Goal: Transaction & Acquisition: Purchase product/service

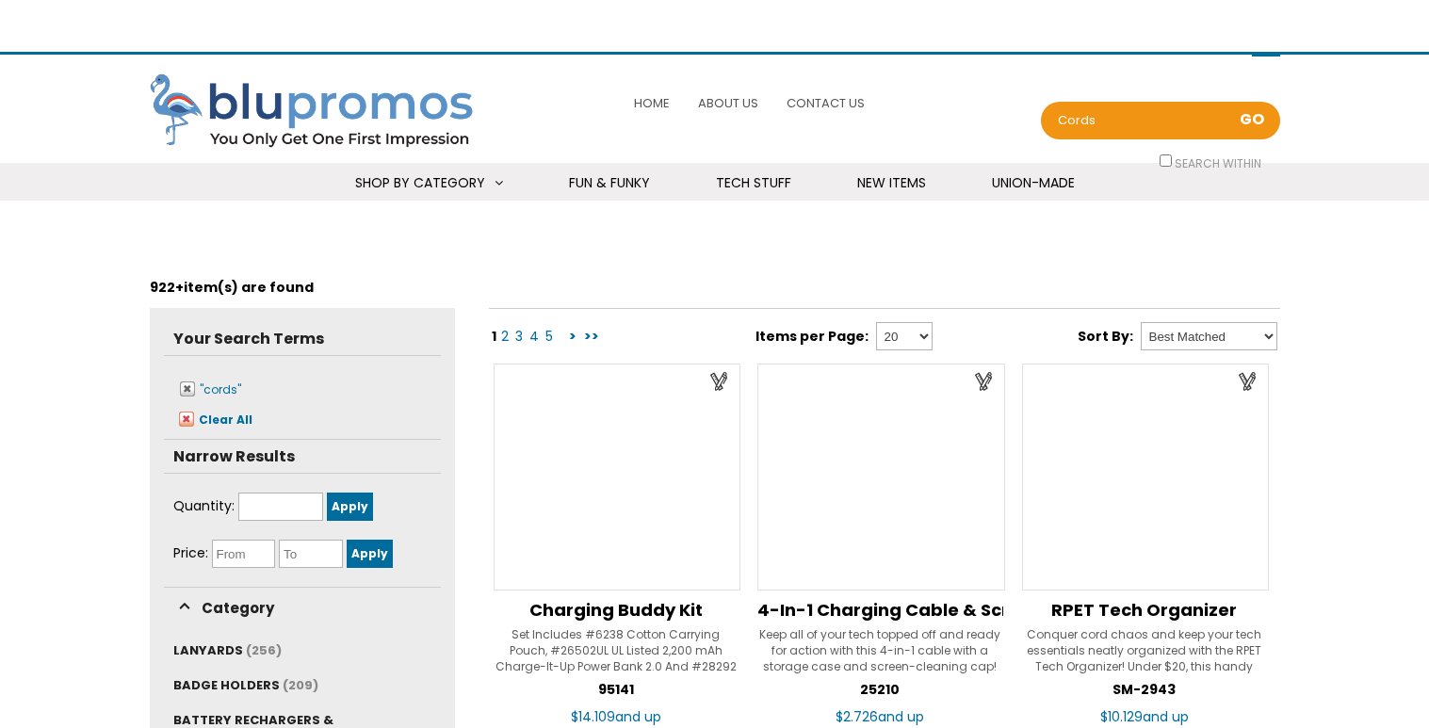
scroll to position [4, 0]
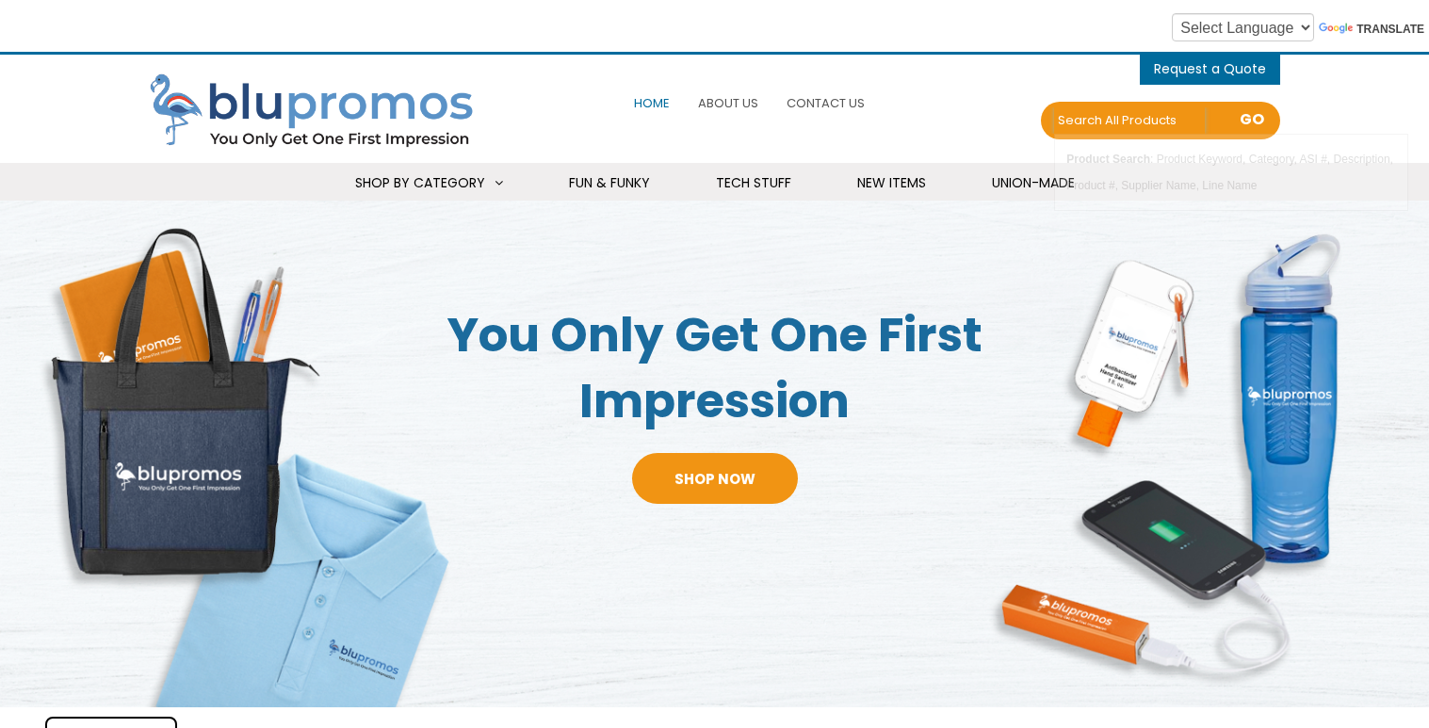
drag, startPoint x: 1130, startPoint y: 115, endPoint x: 990, endPoint y: 115, distance: 139.4
click at [990, 115] on div "0 items - Cart Shopping Cart (0) You have no products in your shopping cart. Ch…" at bounding box center [901, 109] width 757 height 90
type input "usa made umbrella"
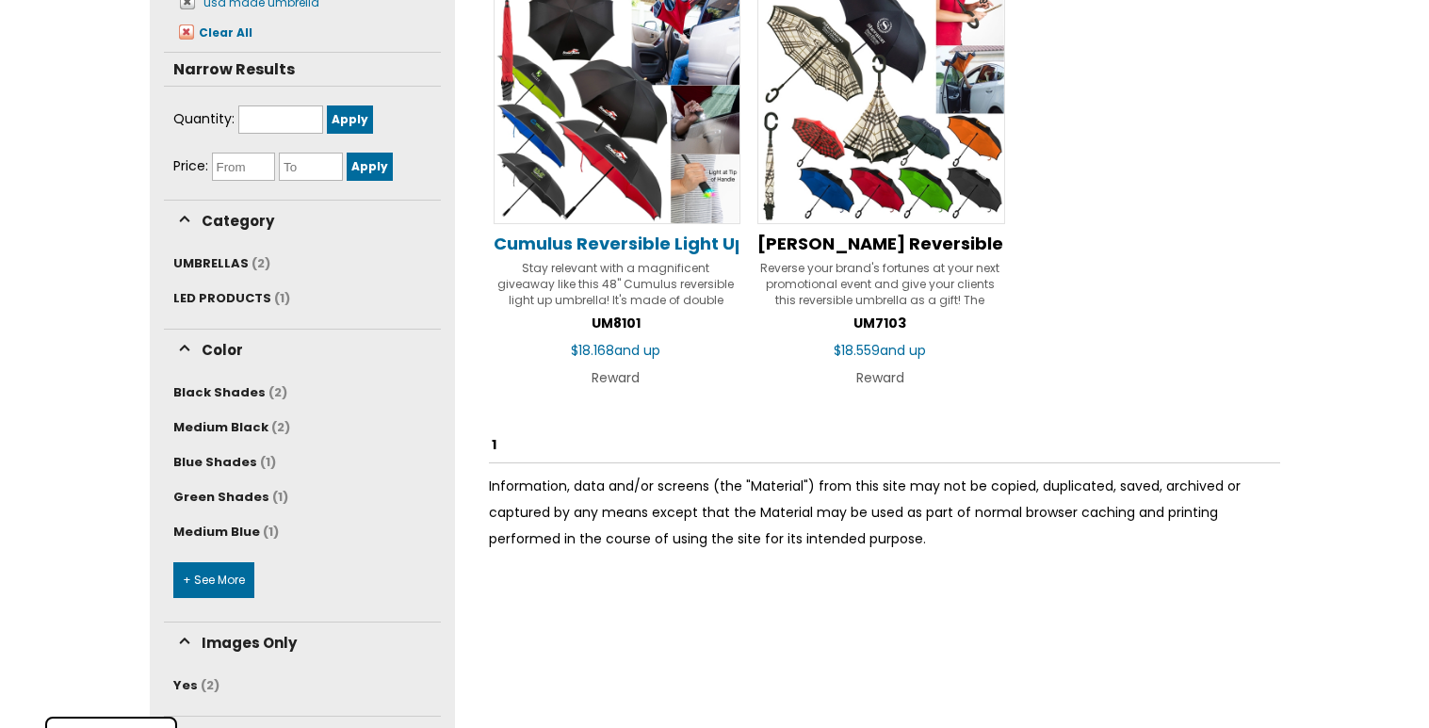
scroll to position [389, 0]
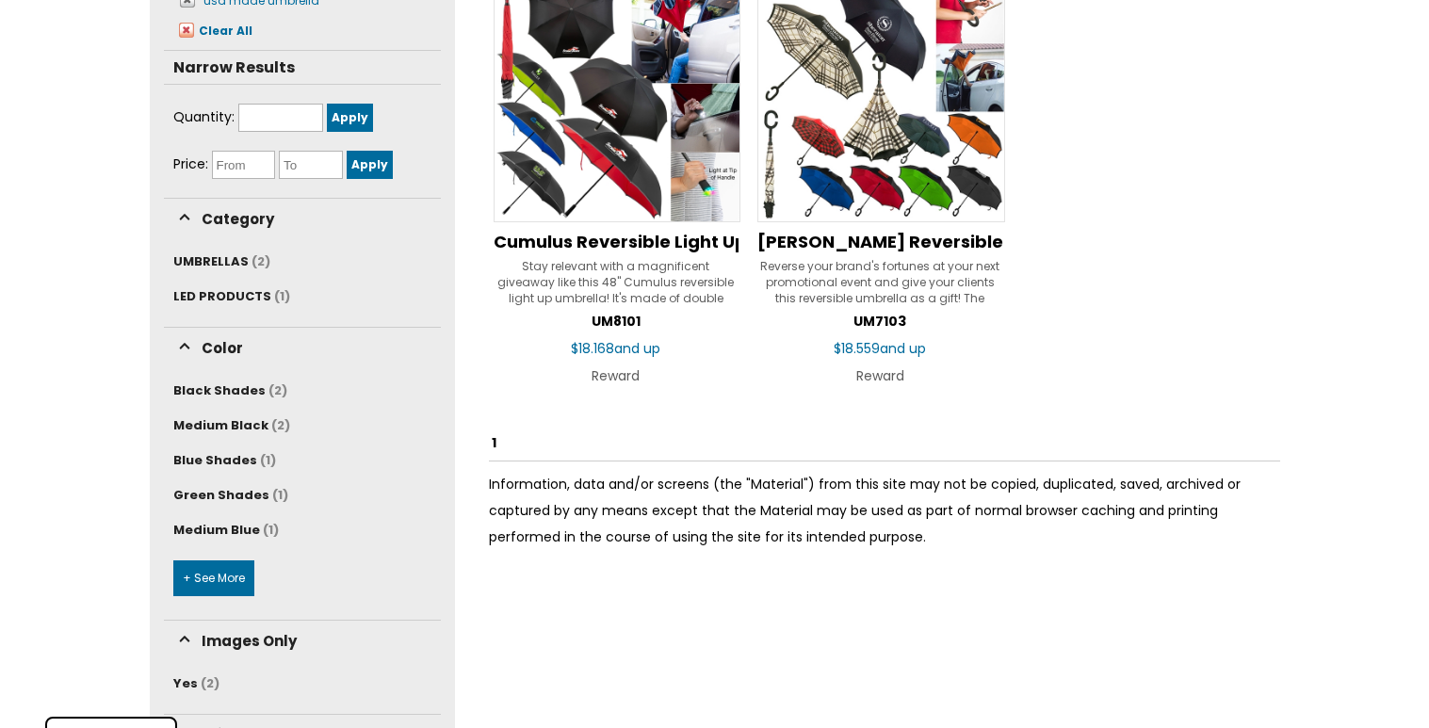
click at [632, 175] on img at bounding box center [618, 99] width 248 height 248
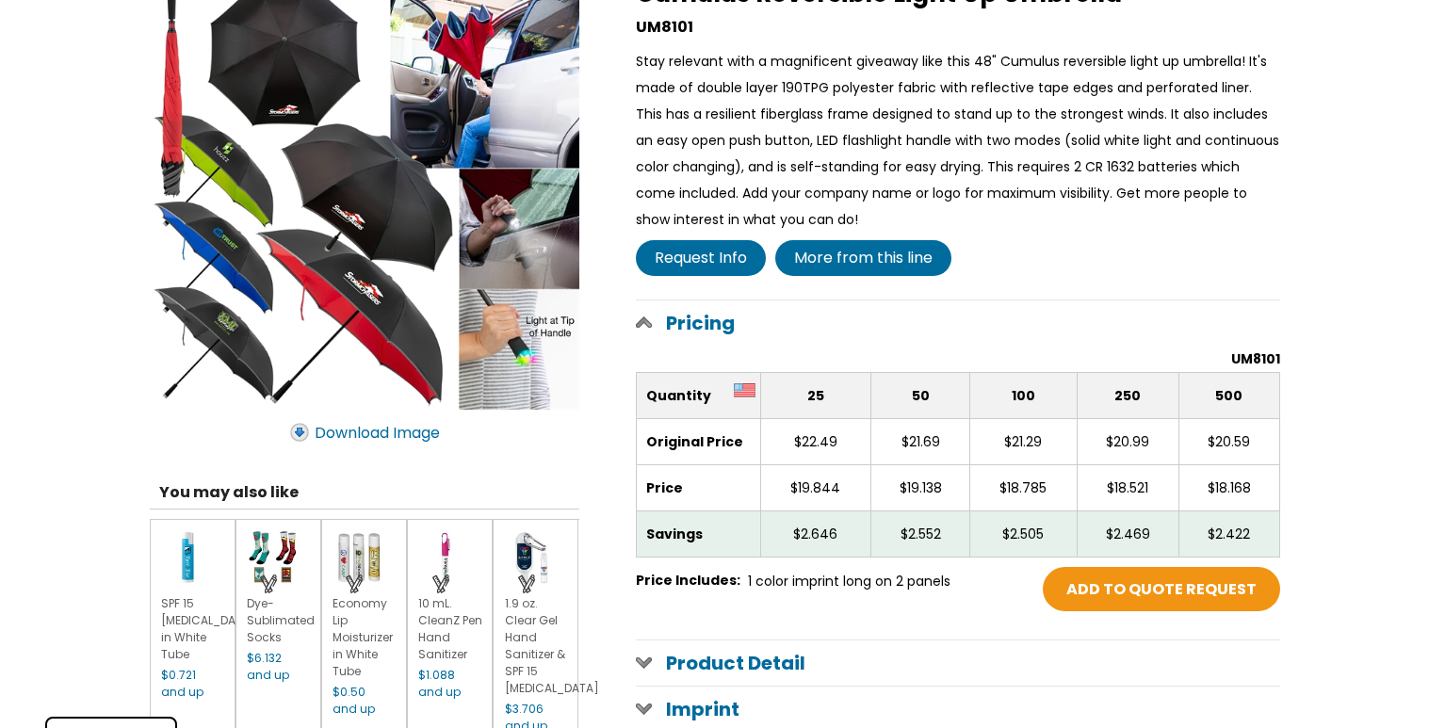
scroll to position [328, 0]
